Goal: Task Accomplishment & Management: Use online tool/utility

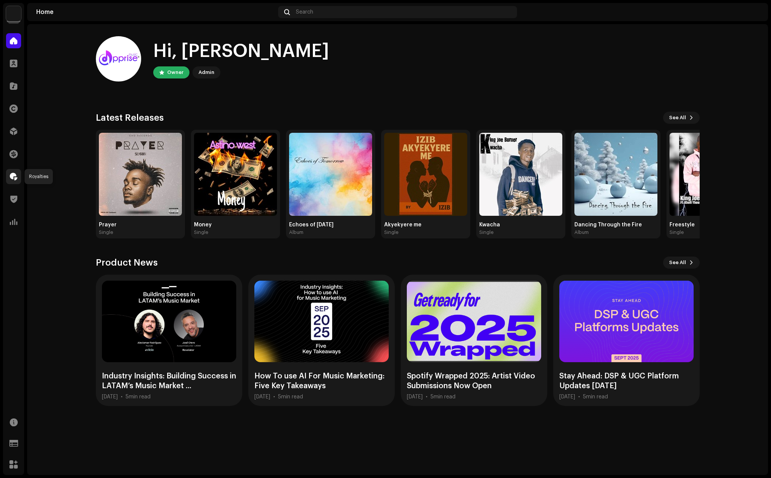
click at [9, 177] on div at bounding box center [13, 176] width 15 height 15
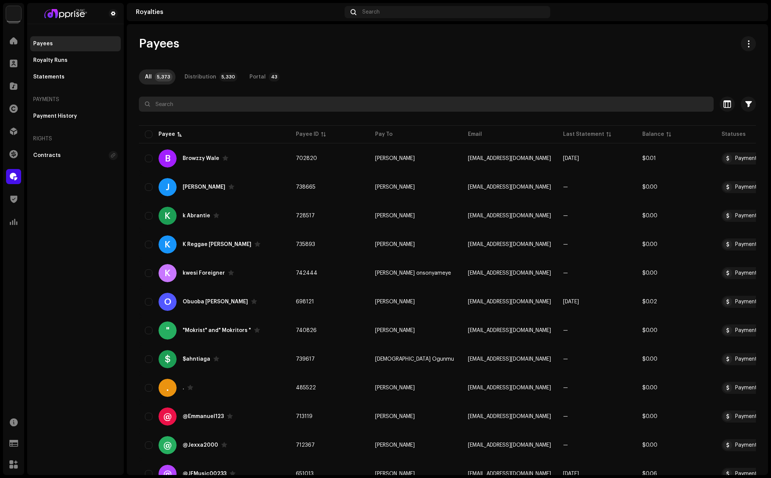
paste input "[PERSON_NAME]"
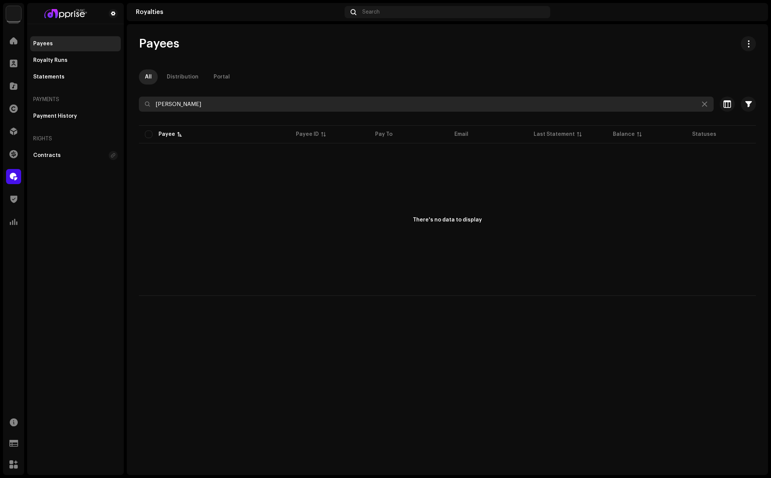
type input "[PERSON_NAME]"
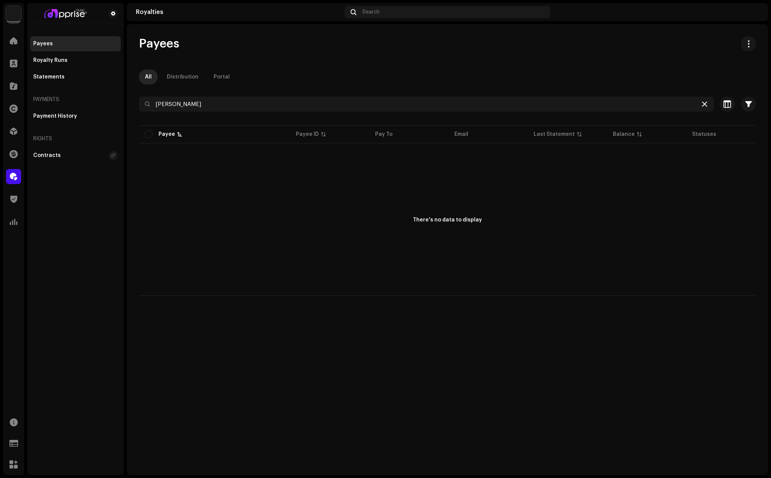
click at [706, 105] on icon at bounding box center [704, 104] width 5 height 6
click at [6, 35] on div at bounding box center [13, 40] width 15 height 15
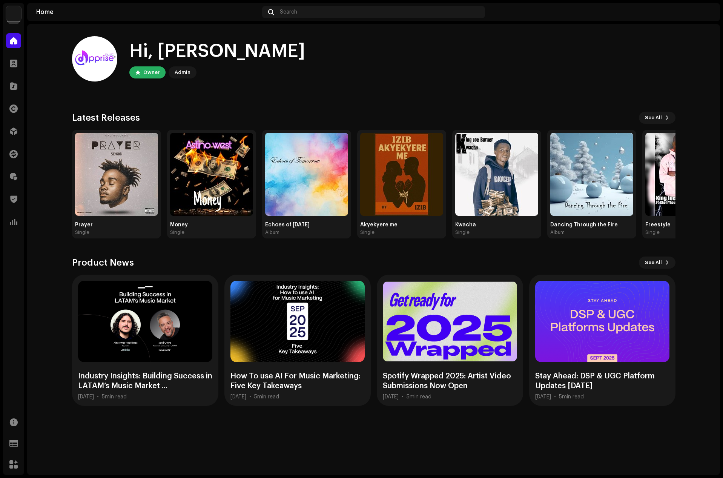
click at [578, 53] on div "Hi, [PERSON_NAME] Owner Admin" at bounding box center [374, 58] width 604 height 45
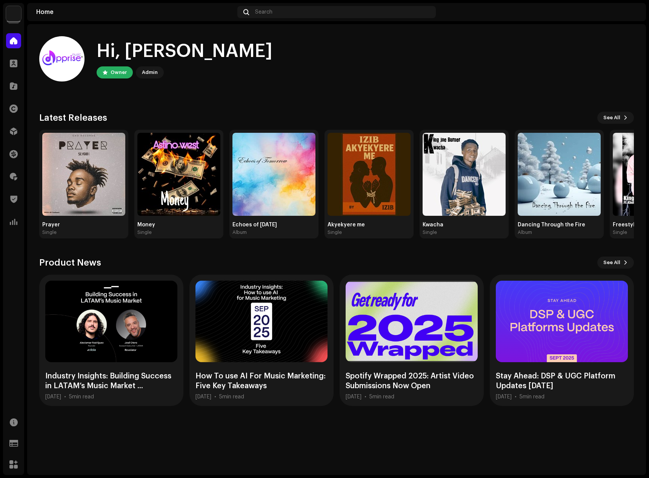
click at [521, 78] on div "Hi, [PERSON_NAME] Owner Admin" at bounding box center [336, 58] width 595 height 45
click at [516, 45] on div "Hi, [PERSON_NAME] Owner Admin" at bounding box center [336, 58] width 595 height 45
click at [11, 174] on span at bounding box center [14, 177] width 8 height 6
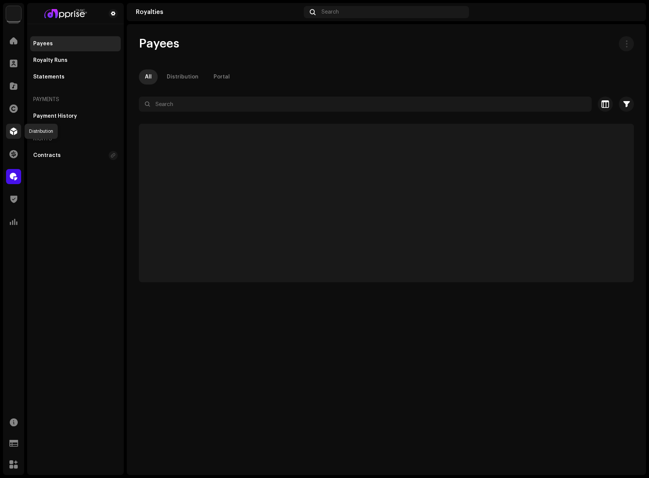
click at [11, 128] on span at bounding box center [14, 131] width 8 height 6
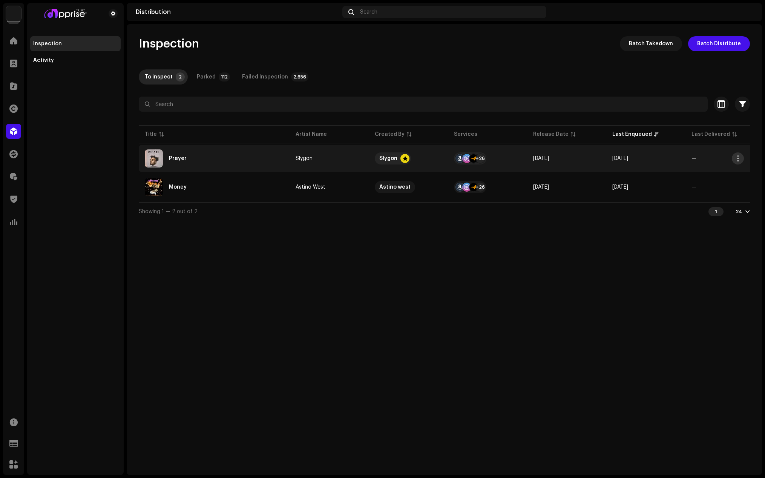
click at [737, 157] on span "button" at bounding box center [739, 158] width 6 height 6
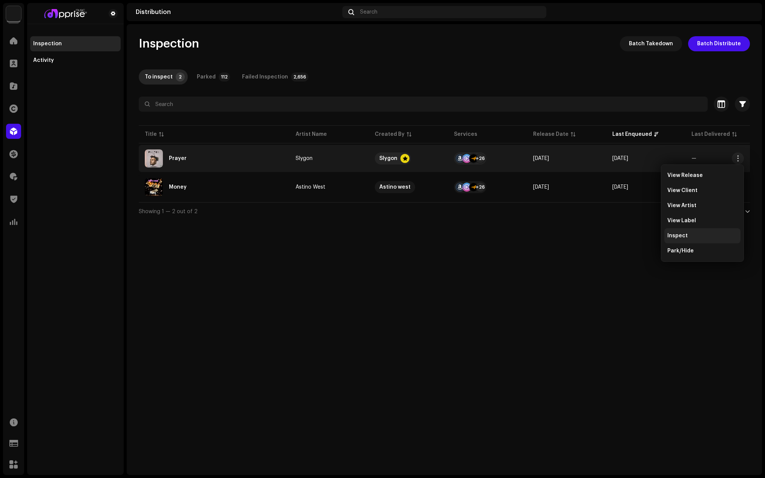
click at [681, 237] on span "Inspect" at bounding box center [678, 236] width 20 height 6
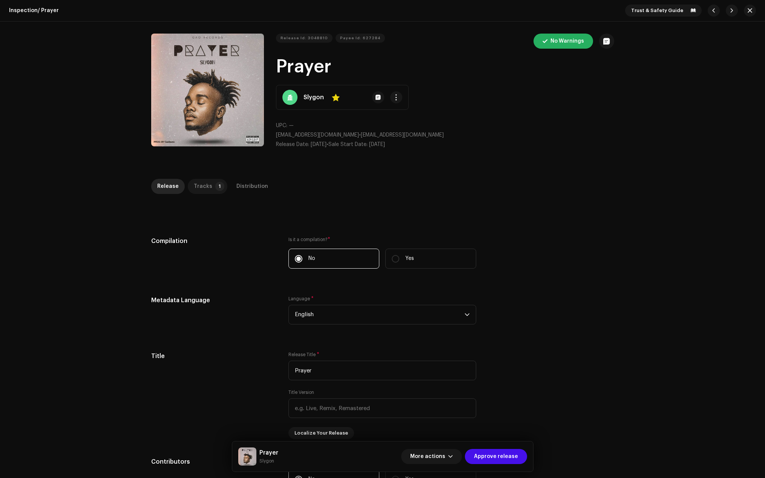
click at [217, 181] on p-tab "Tracks 1" at bounding box center [208, 186] width 40 height 15
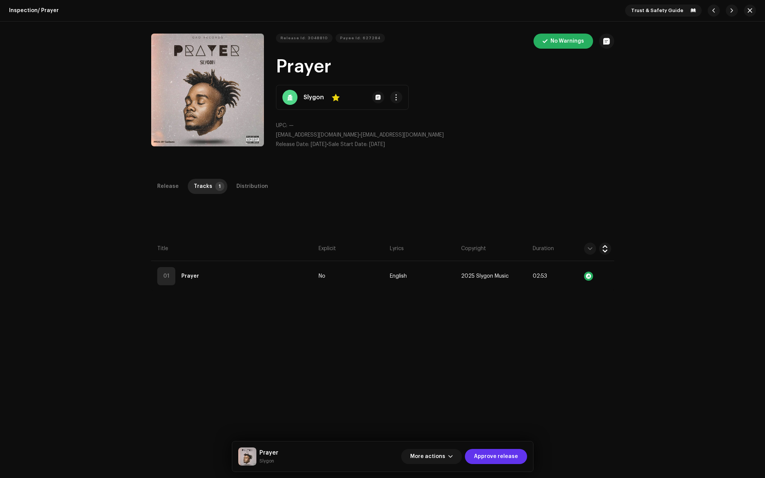
click at [509, 454] on span "Approve release" at bounding box center [496, 456] width 44 height 15
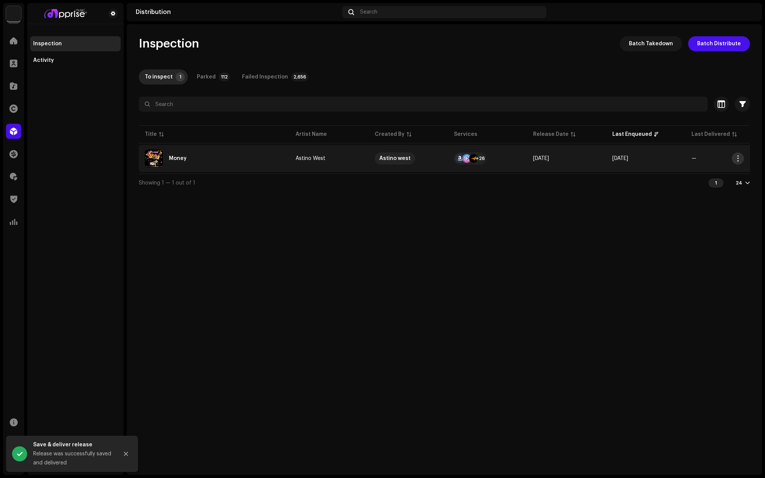
click at [736, 160] on span "button" at bounding box center [739, 158] width 6 height 6
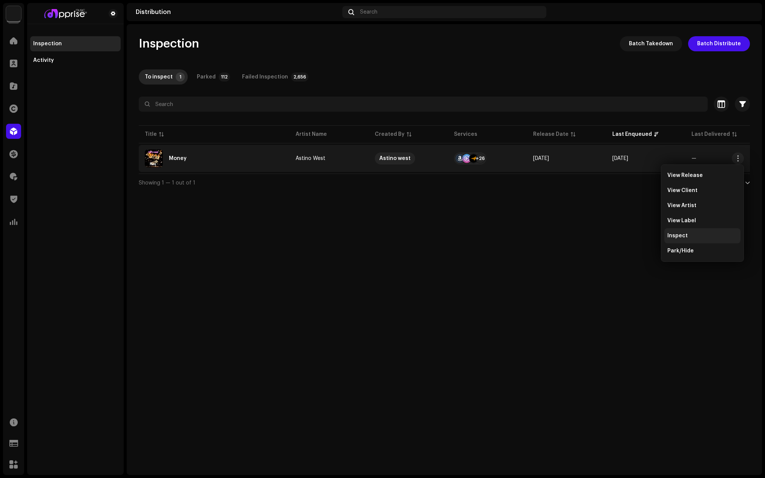
click at [686, 233] on span "Inspect" at bounding box center [678, 236] width 20 height 6
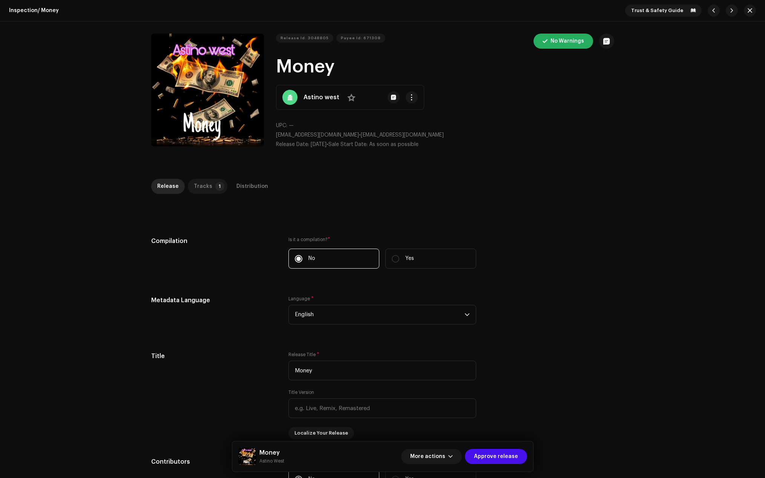
click at [217, 183] on p-badge "1" at bounding box center [219, 186] width 9 height 9
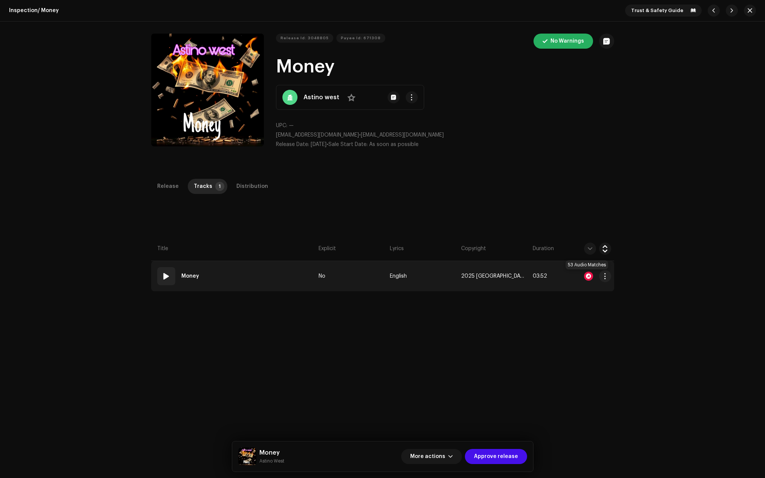
click at [588, 274] on div at bounding box center [588, 276] width 9 height 9
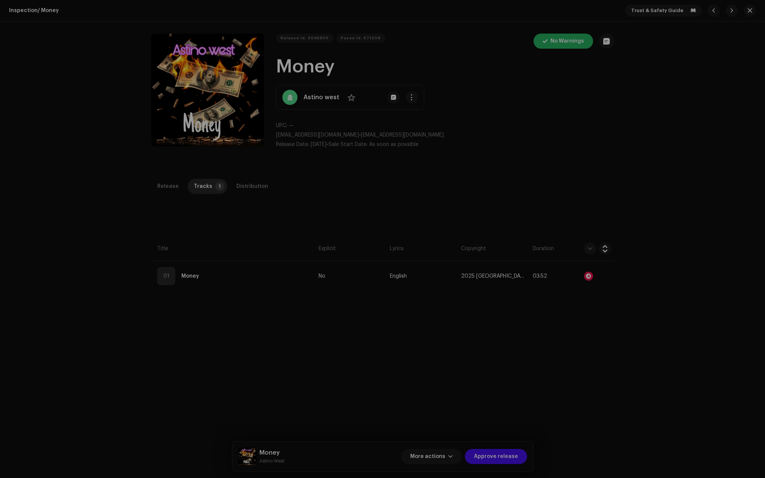
click at [244, 226] on div "Audio Recognition by Remix/Sample 53 All results require review/listening to av…" at bounding box center [382, 239] width 765 height 478
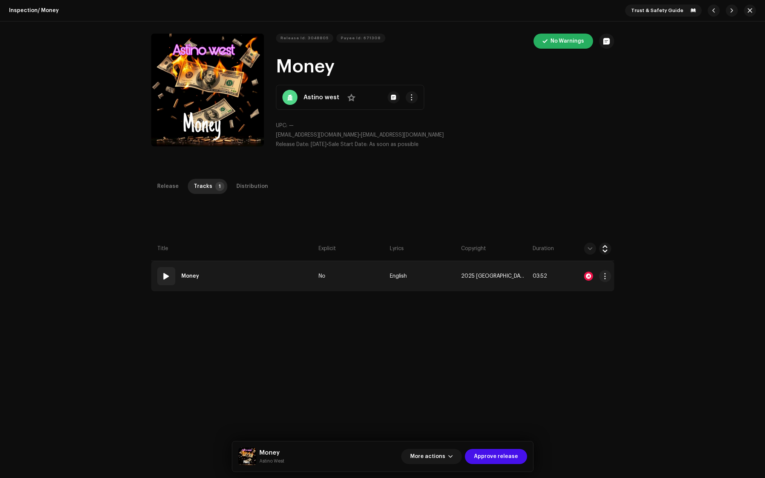
click at [163, 276] on span at bounding box center [166, 276] width 9 height 9
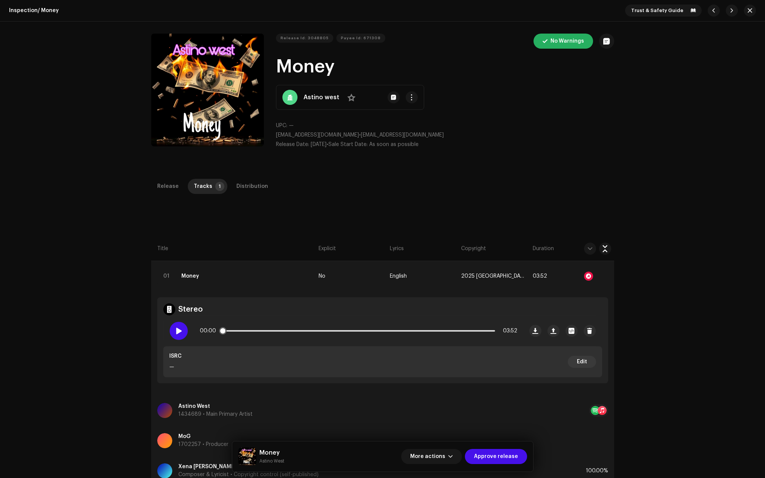
click at [181, 330] on div at bounding box center [179, 331] width 18 height 18
click at [244, 178] on div "Inspection / Money Trust & Safety Guide Release Id: 3048805 Payee Id: 671308 No…" at bounding box center [382, 239] width 765 height 478
click at [244, 183] on div "Distribution" at bounding box center [253, 186] width 32 height 15
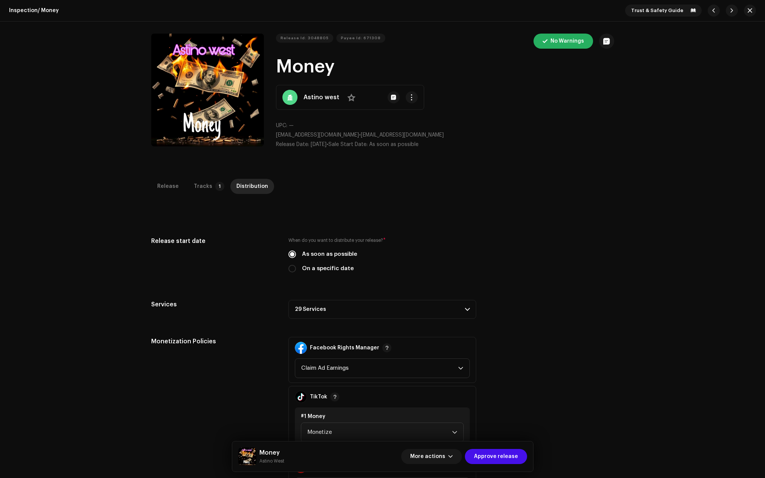
click at [314, 309] on p-accordion-header "29 Services" at bounding box center [383, 309] width 188 height 19
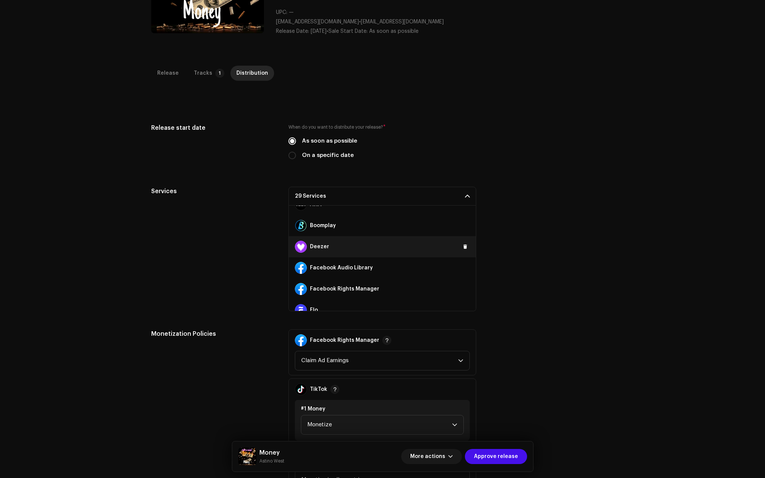
scroll to position [75, 0]
click at [463, 266] on span at bounding box center [465, 267] width 5 height 6
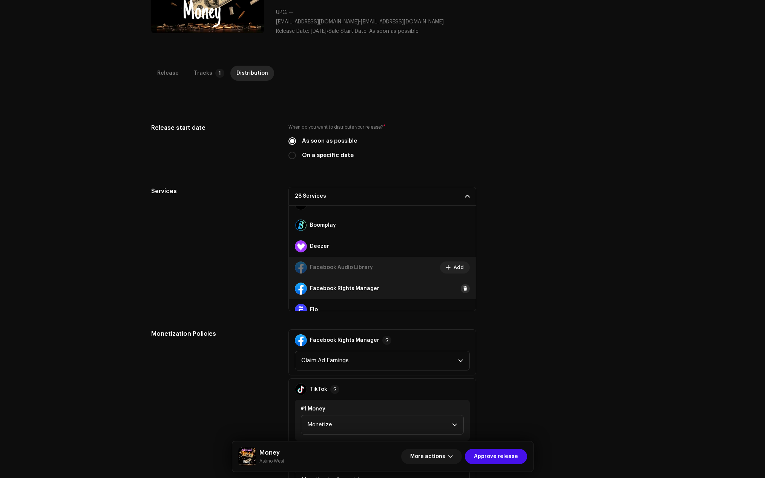
click at [463, 289] on span at bounding box center [465, 289] width 5 height 6
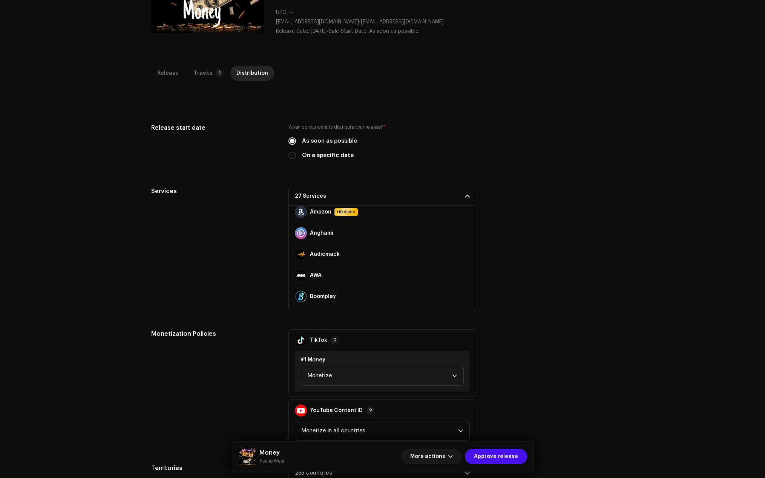
scroll to position [0, 0]
click at [461, 213] on button at bounding box center [465, 216] width 9 height 9
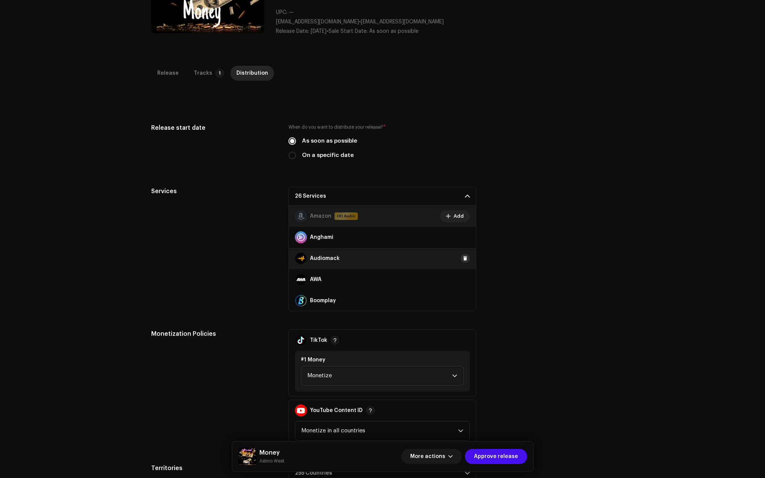
click at [463, 259] on span at bounding box center [465, 258] width 5 height 6
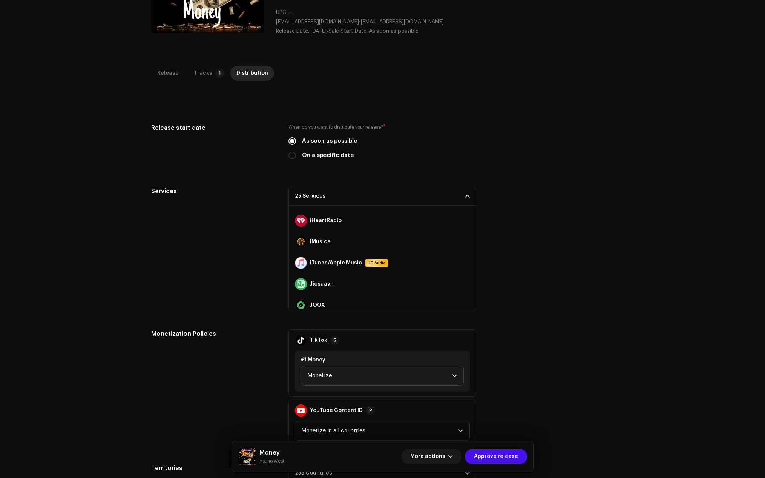
scroll to position [189, 0]
click at [463, 260] on span at bounding box center [465, 260] width 5 height 6
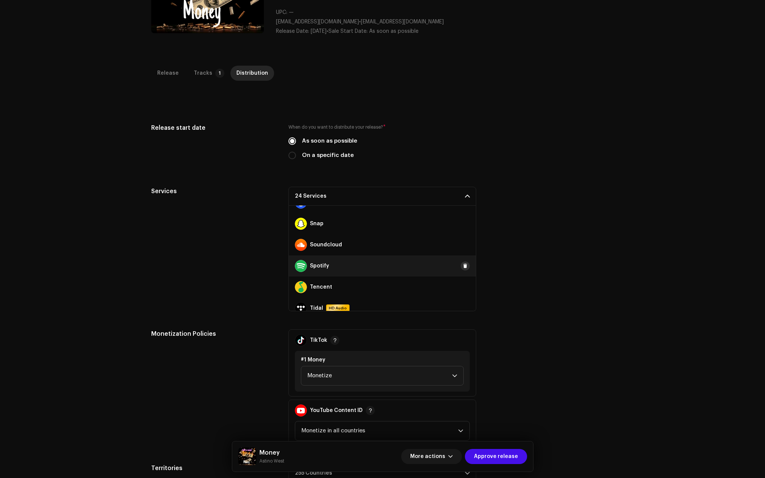
click at [463, 263] on span at bounding box center [465, 266] width 5 height 6
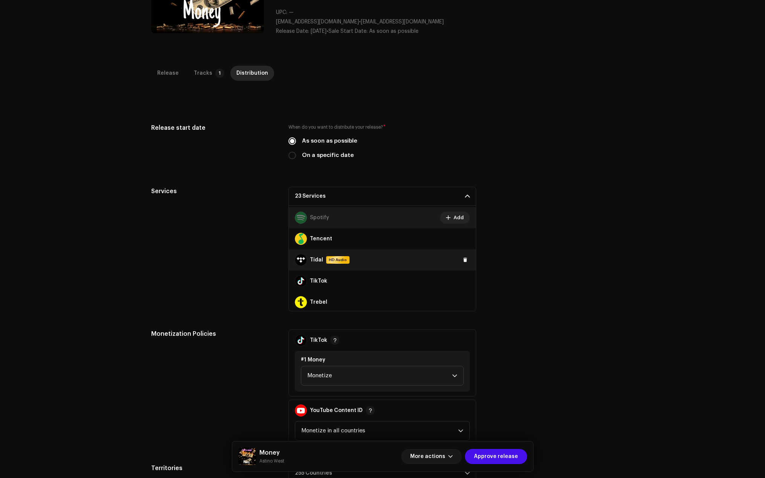
scroll to position [490, 0]
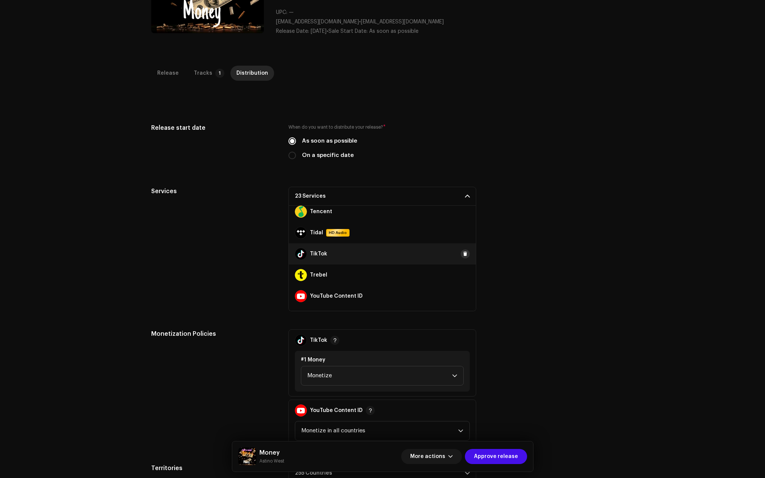
click at [463, 254] on span at bounding box center [465, 254] width 5 height 6
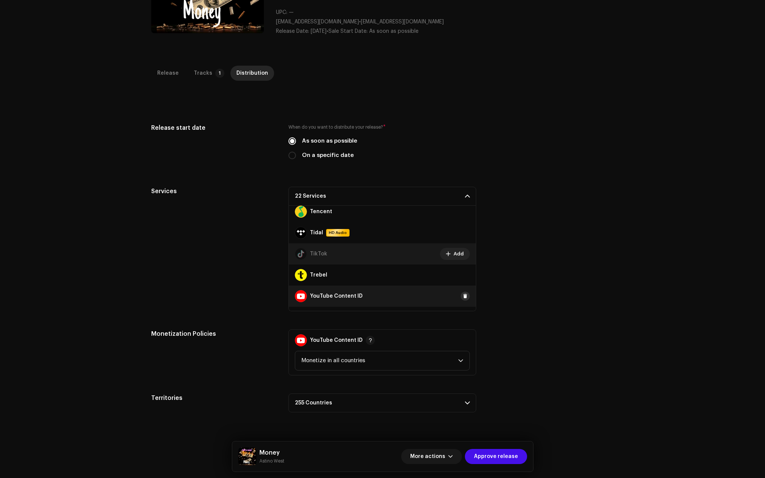
click at [465, 293] on button at bounding box center [465, 296] width 9 height 9
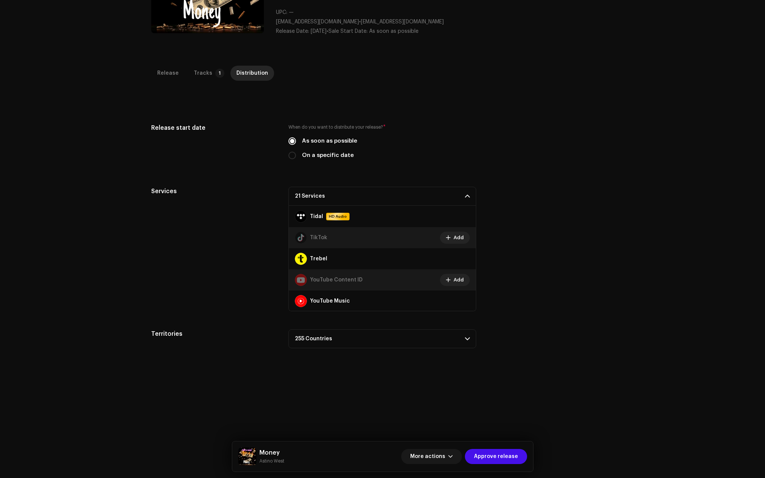
scroll to position [507, 0]
click at [463, 300] on span at bounding box center [465, 300] width 5 height 6
click at [497, 455] on span "Approve release" at bounding box center [496, 456] width 44 height 15
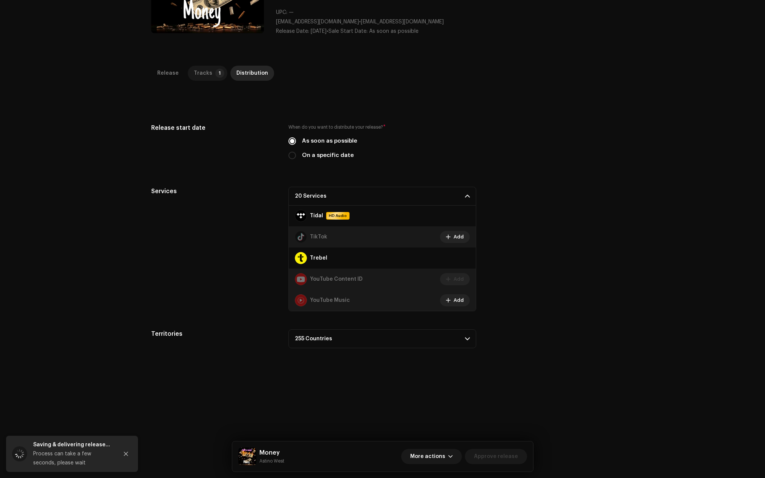
click at [200, 72] on div "Tracks" at bounding box center [203, 73] width 18 height 15
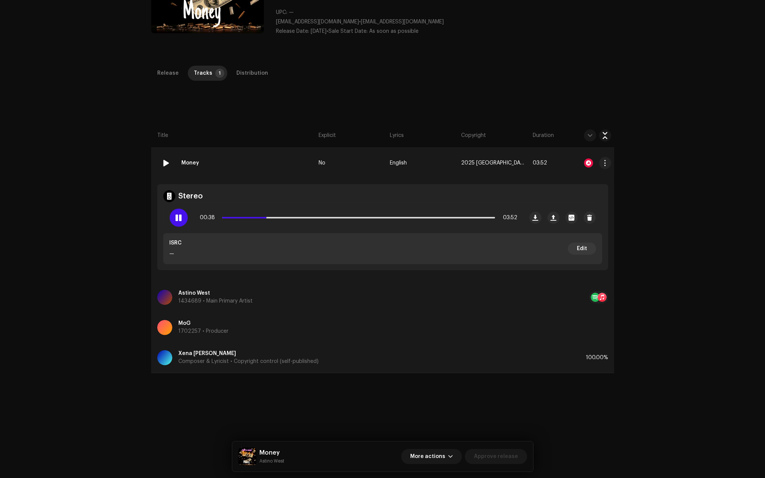
click at [585, 162] on div at bounding box center [588, 162] width 9 height 9
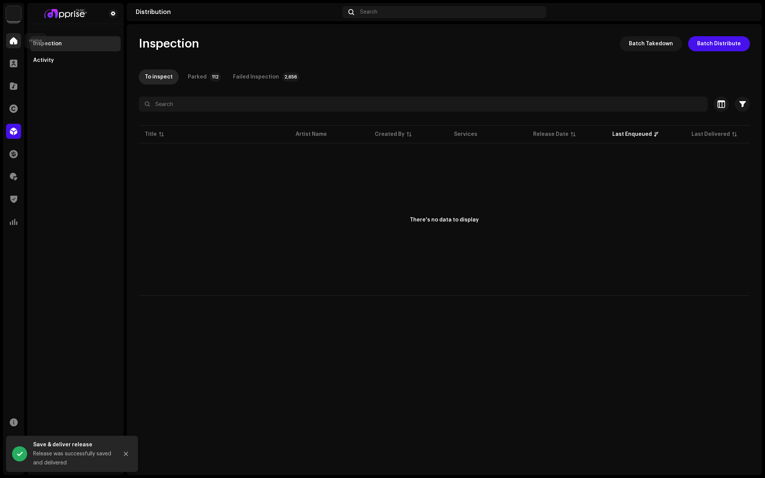
click at [18, 38] on div at bounding box center [13, 40] width 15 height 15
